Goal: Information Seeking & Learning: Find specific fact

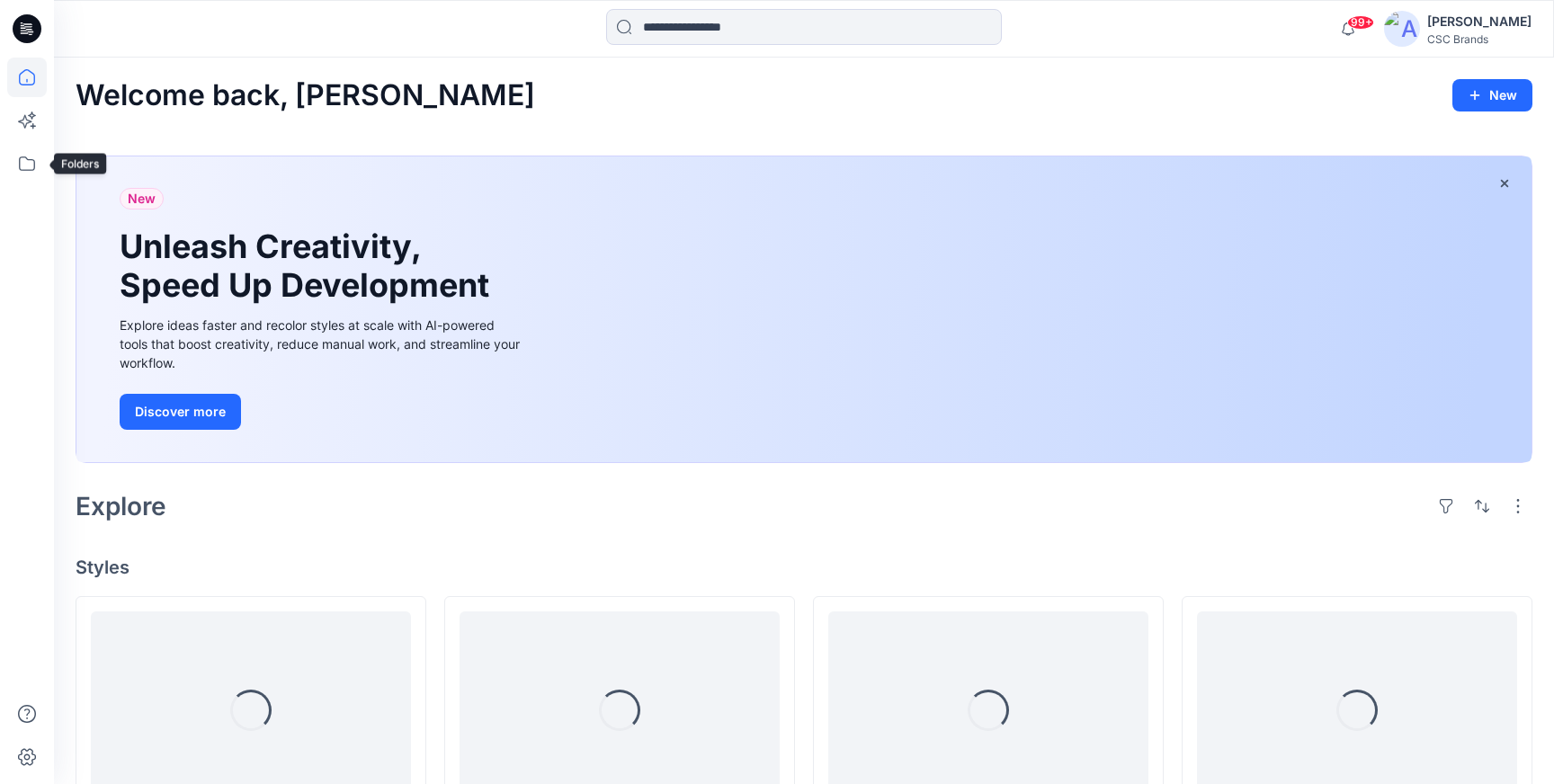
drag, startPoint x: 23, startPoint y: 168, endPoint x: 44, endPoint y: 196, distance: 35.0
click at [22, 168] on icon at bounding box center [27, 163] width 39 height 39
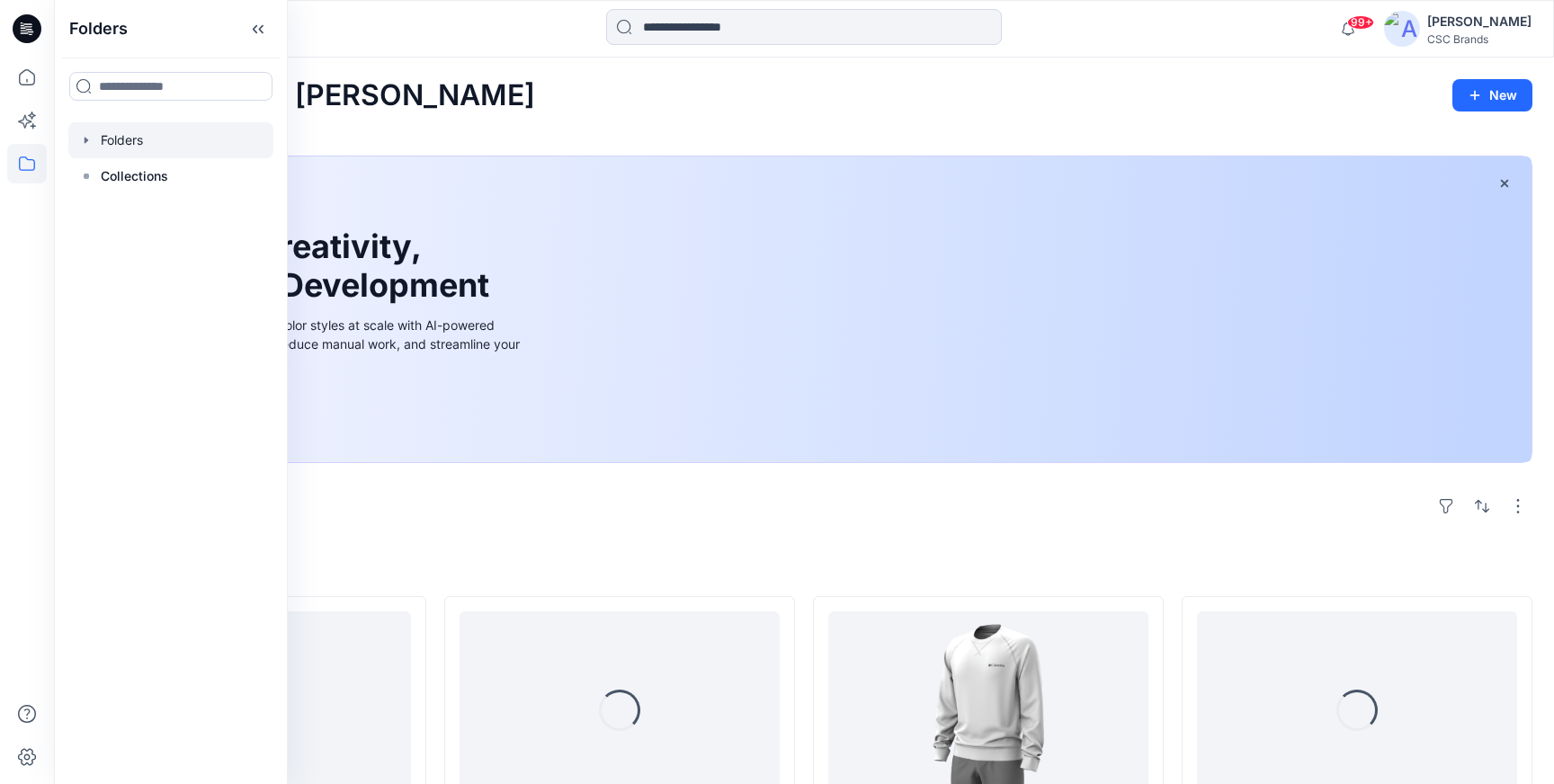
click at [122, 141] on div at bounding box center [170, 140] width 205 height 36
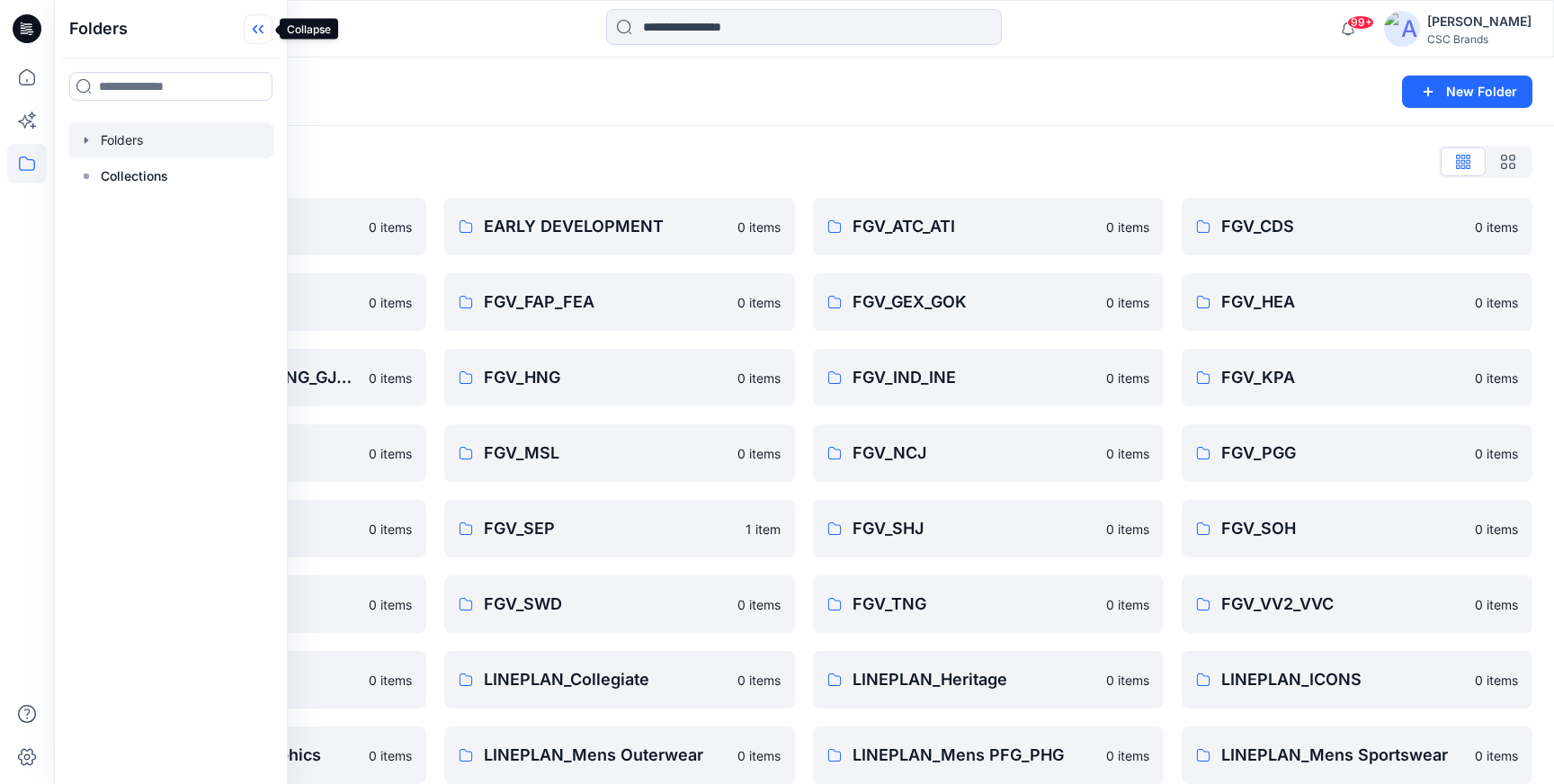
click at [266, 23] on icon at bounding box center [257, 29] width 28 height 29
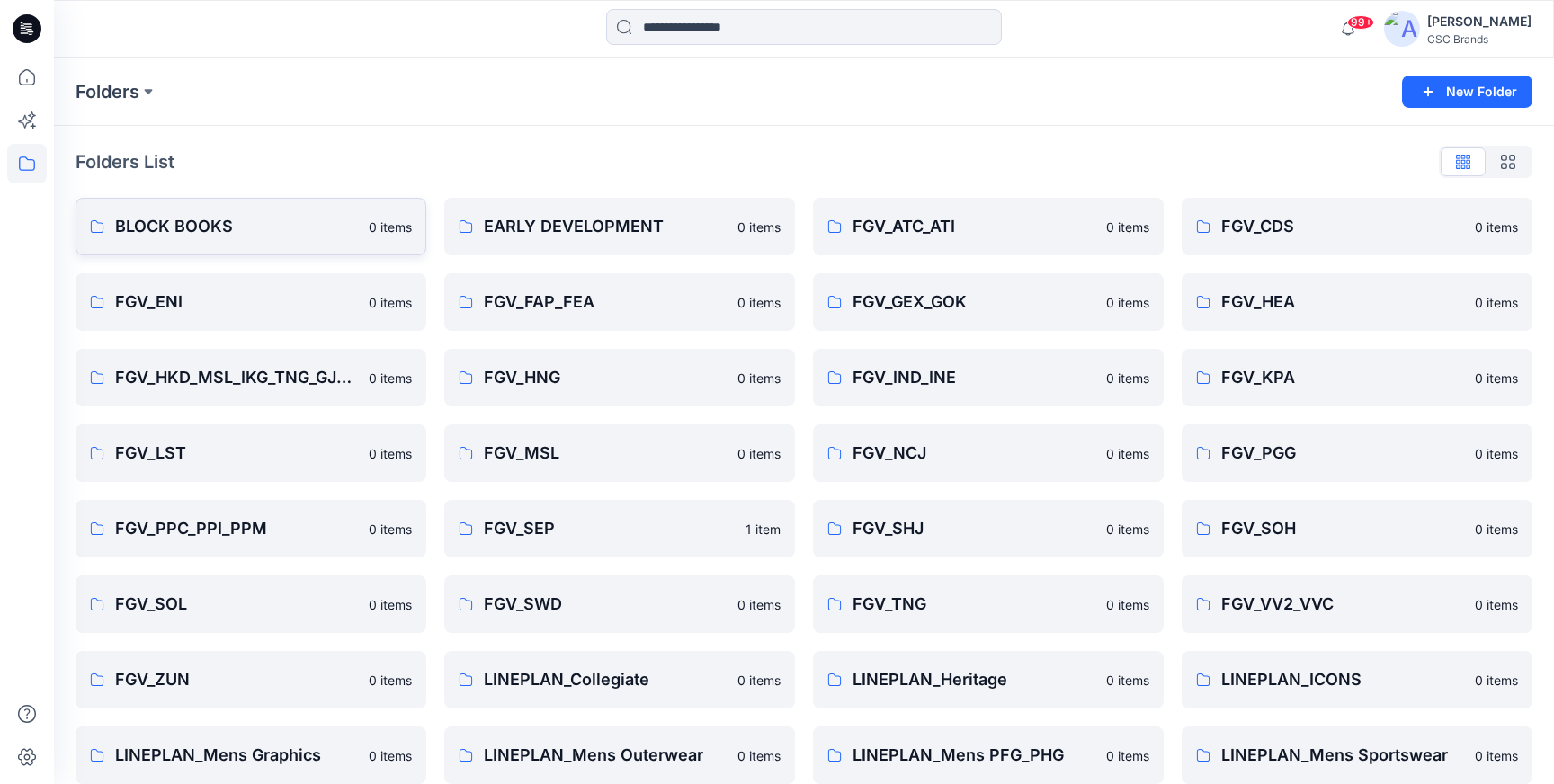
click at [210, 212] on link "BLOCK BOOKS 0 items" at bounding box center [251, 226] width 351 height 58
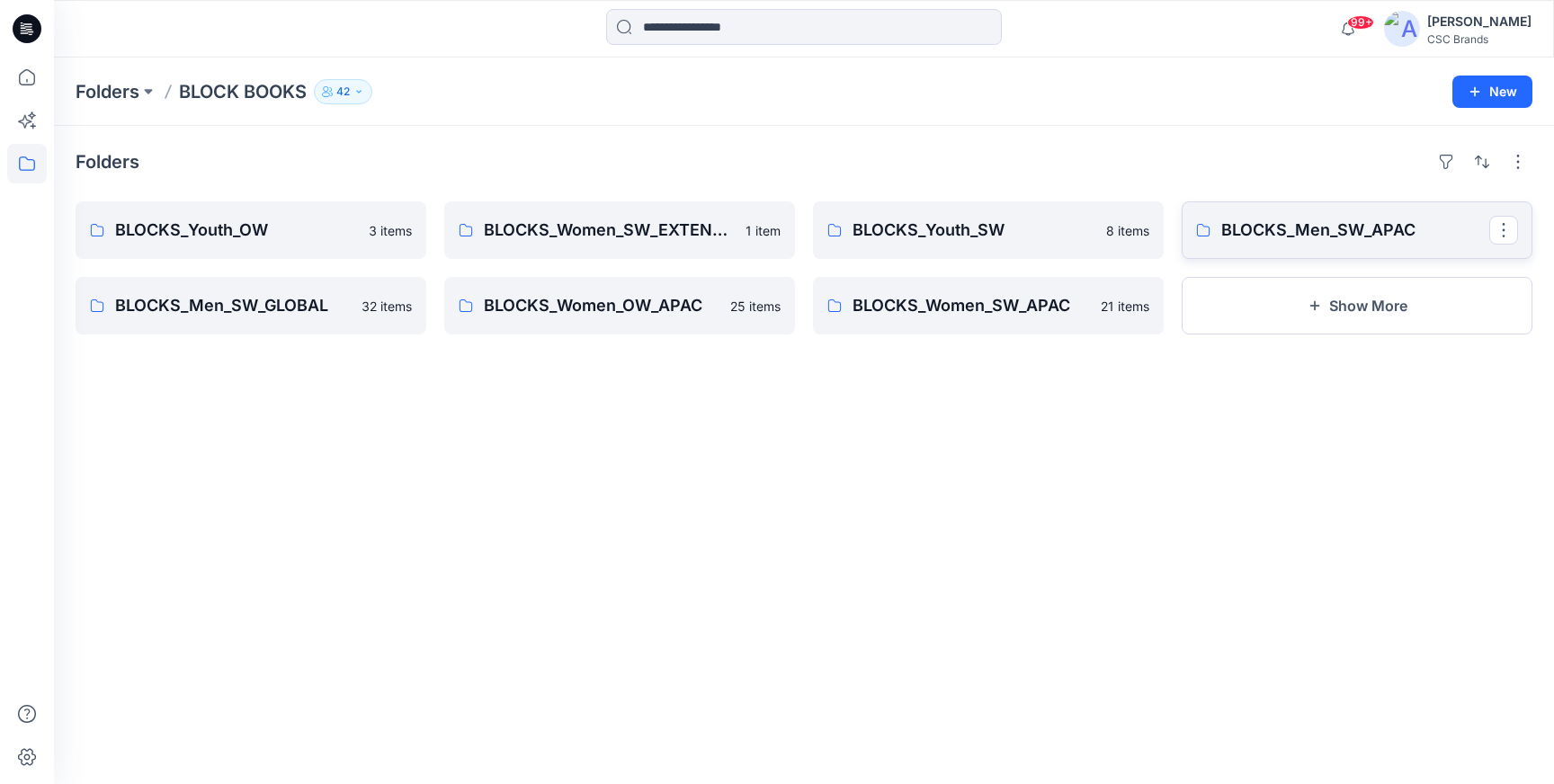
click at [1270, 235] on p "BLOCKS_Men_SW_APAC" at bounding box center [1356, 230] width 268 height 25
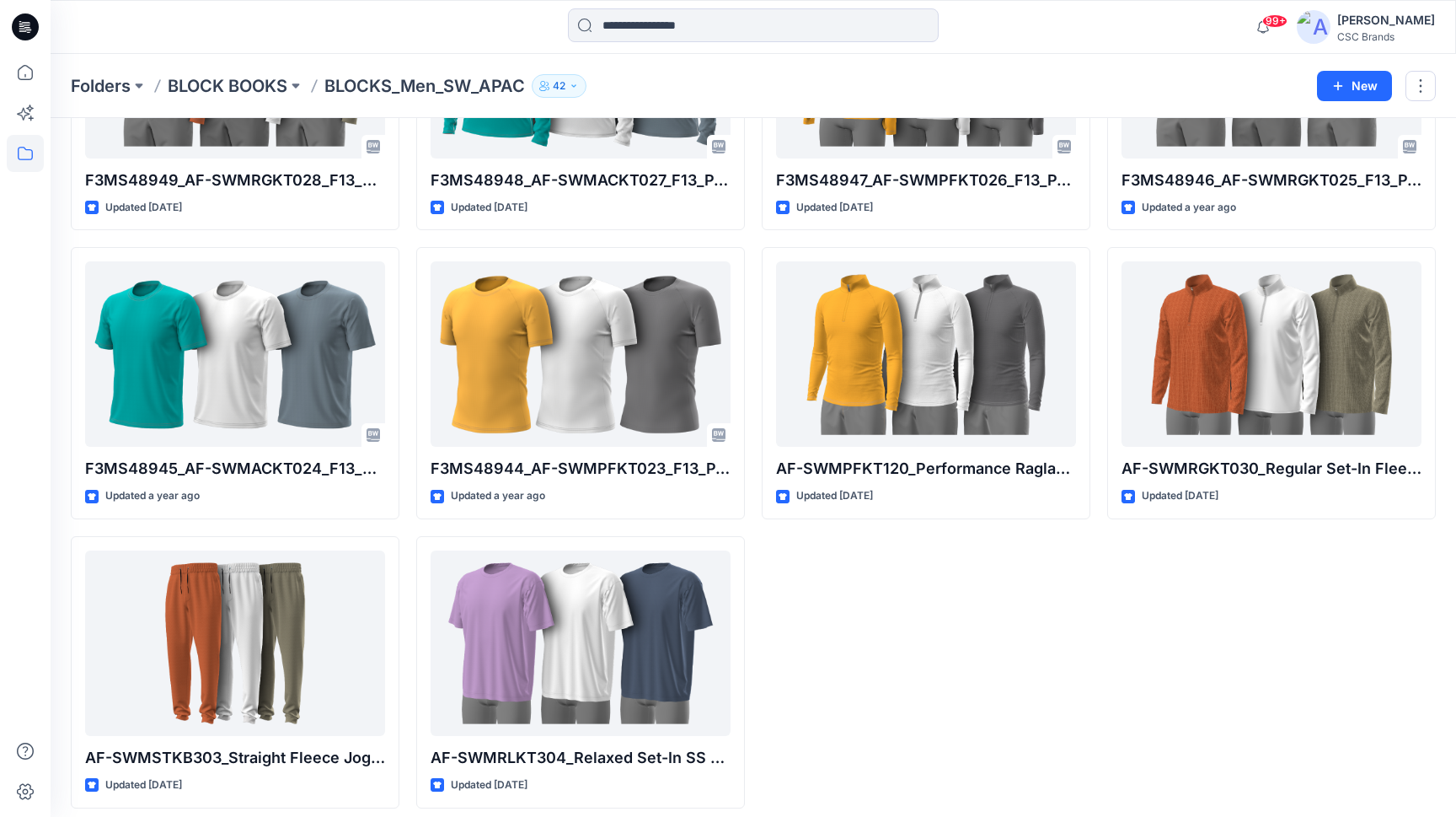
scroll to position [1959, 0]
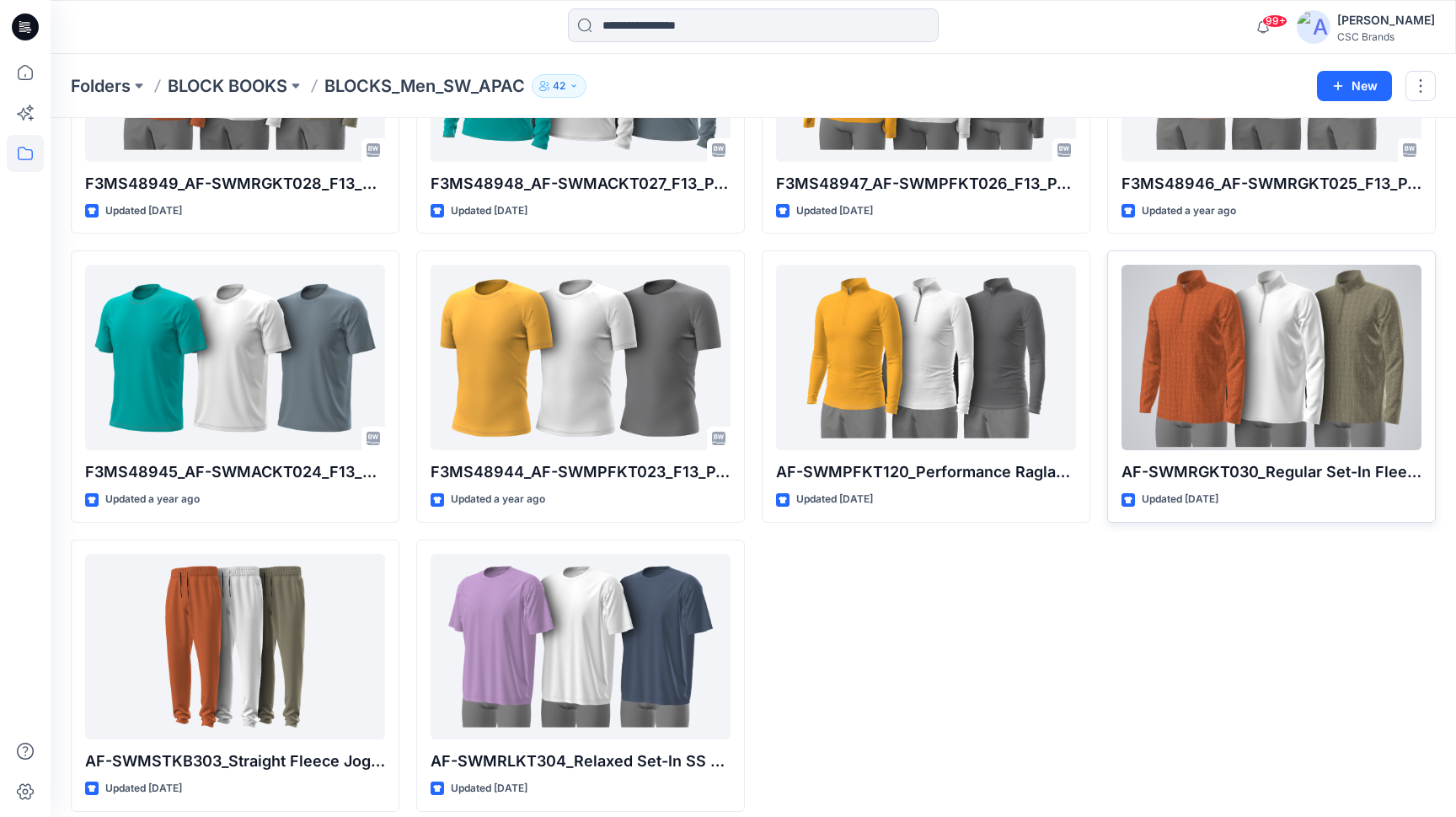
click at [1293, 373] on div at bounding box center [1271, 356] width 300 height 185
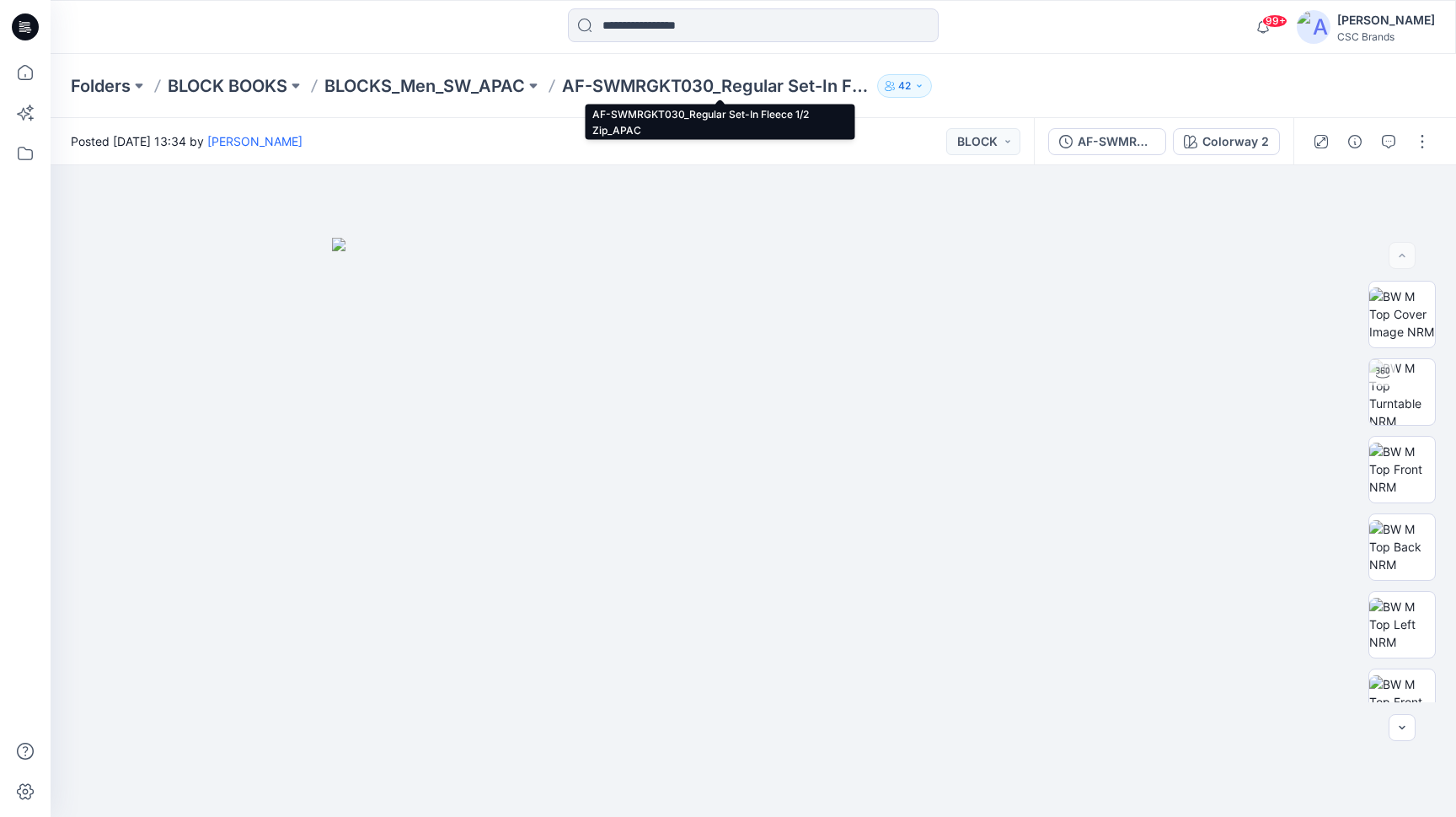
click at [780, 87] on p "AF-SWMRGKT030_Regular Set-In Fleece 1/2 Zip_APAC" at bounding box center [716, 85] width 308 height 23
click at [825, 84] on p "AF-SWMRGKT030_Regular Set-In Fleece 1/2 Zip_APAC" at bounding box center [716, 85] width 308 height 23
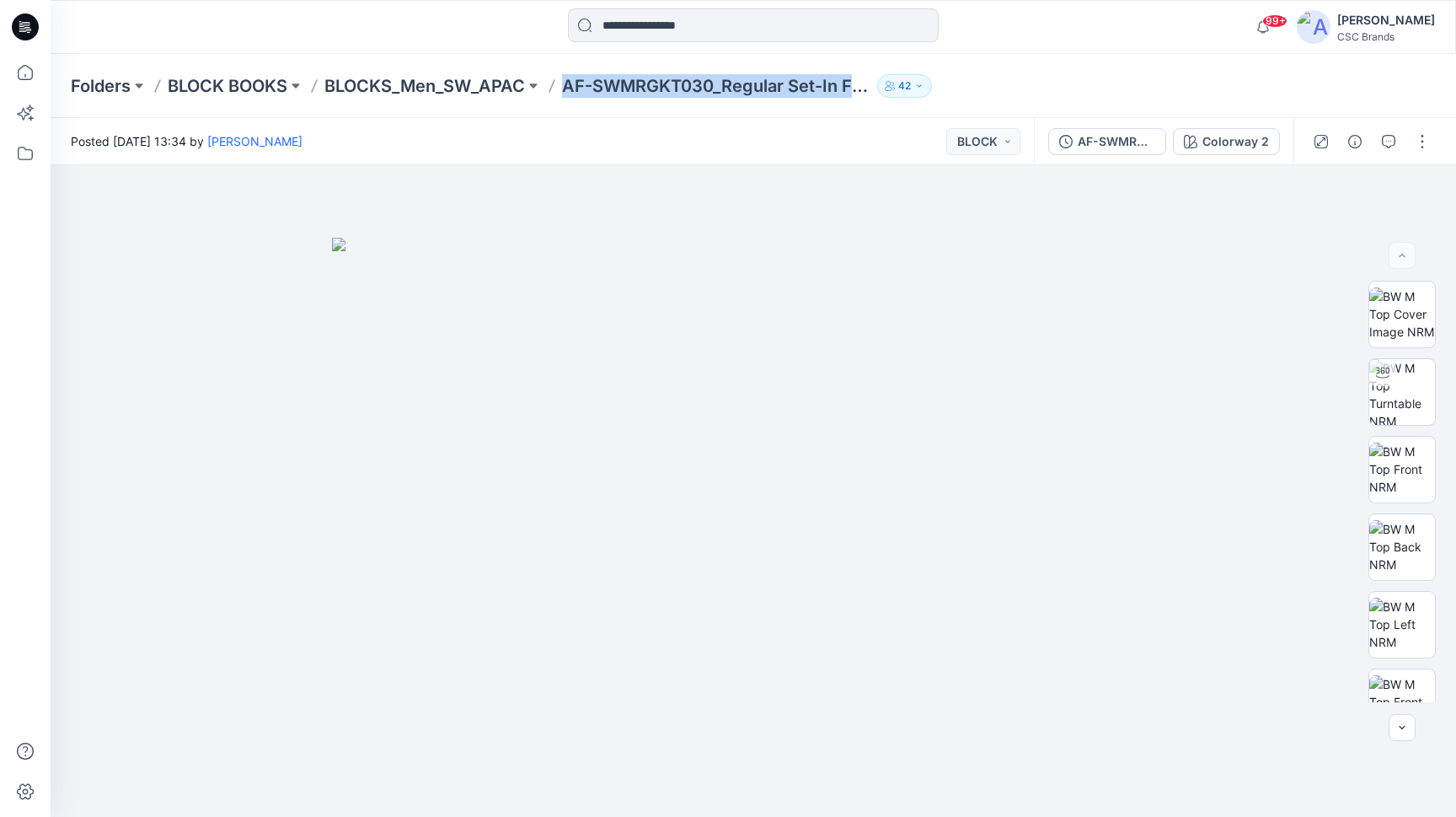
click at [825, 84] on p "AF-SWMRGKT030_Regular Set-In Fleece 1/2 Zip_APAC" at bounding box center [716, 85] width 308 height 23
click at [833, 78] on p "AF-SWMRGKT030_Regular Set-In Fleece 1/2 Zip_APAC" at bounding box center [716, 85] width 308 height 23
click at [863, 87] on p "AF-SWMRGKT030_Regular Set-In Fleece 1/2 Zip_APAC" at bounding box center [716, 85] width 308 height 23
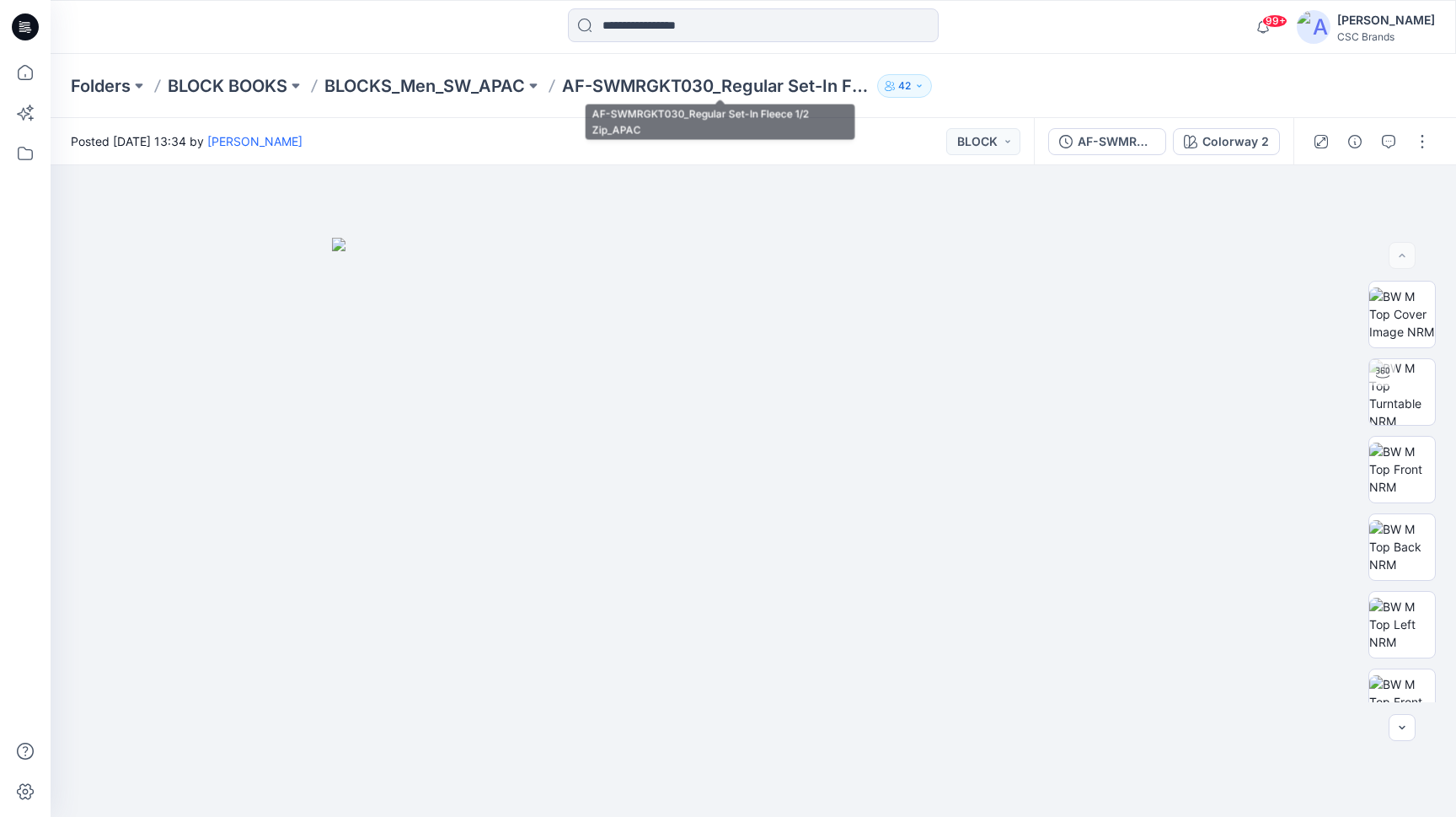
drag, startPoint x: 693, startPoint y: 93, endPoint x: 706, endPoint y: 93, distance: 13.0
click at [693, 93] on p "AF-SWMRGKT030_Regular Set-In Fleece 1/2 Zip_APAC" at bounding box center [716, 85] width 308 height 23
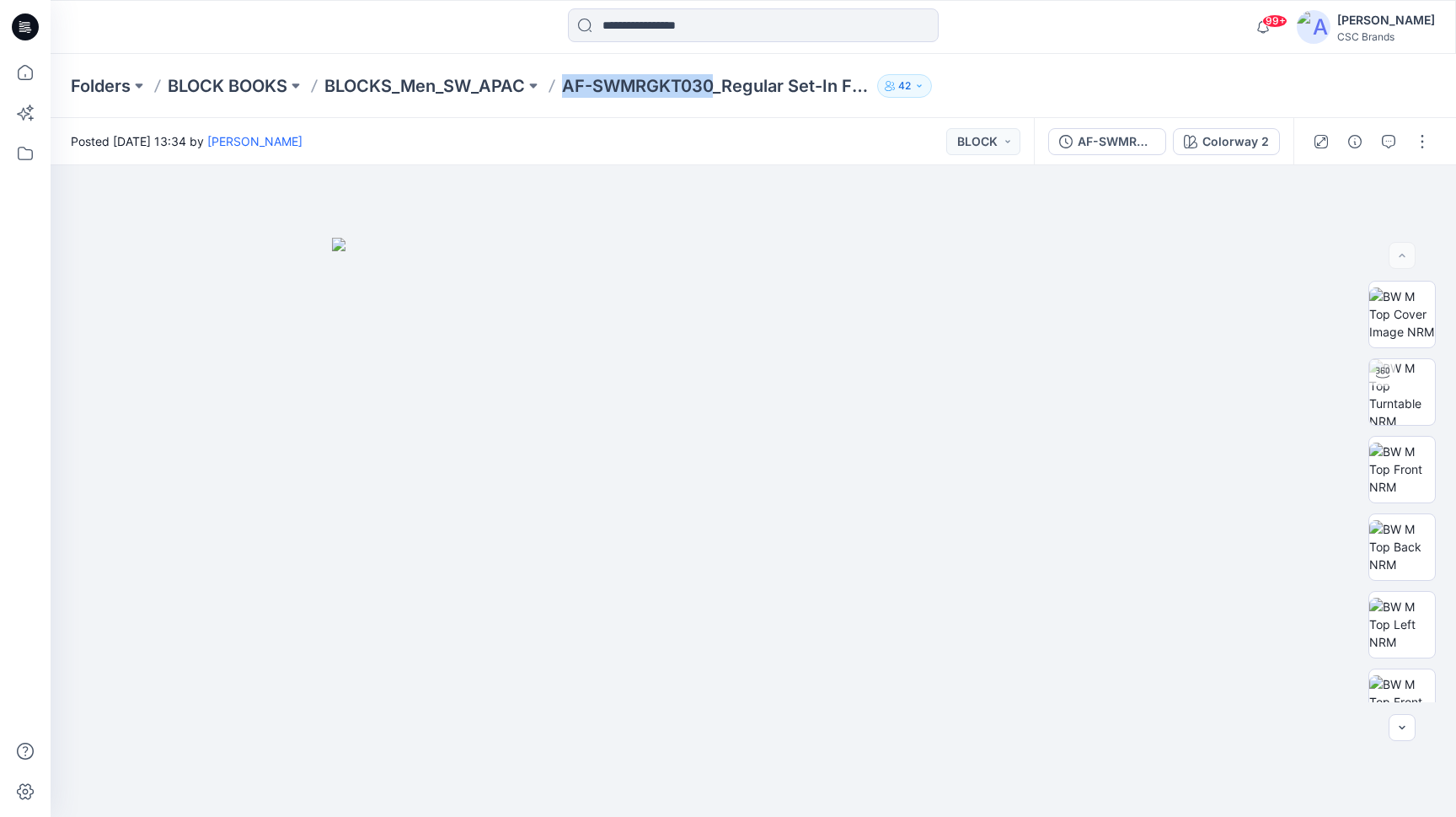
drag, startPoint x: 716, startPoint y: 84, endPoint x: 558, endPoint y: 87, distance: 158.0
click at [558, 87] on div "Folders BLOCK BOOKS BLOCKS_Men_SW_APAC AF-SWMRGKT030_Regular Set-In Fleece 1/2 …" at bounding box center [687, 85] width 1233 height 23
copy p "AF-SWMRGKT030"
